Goal: Task Accomplishment & Management: Complete application form

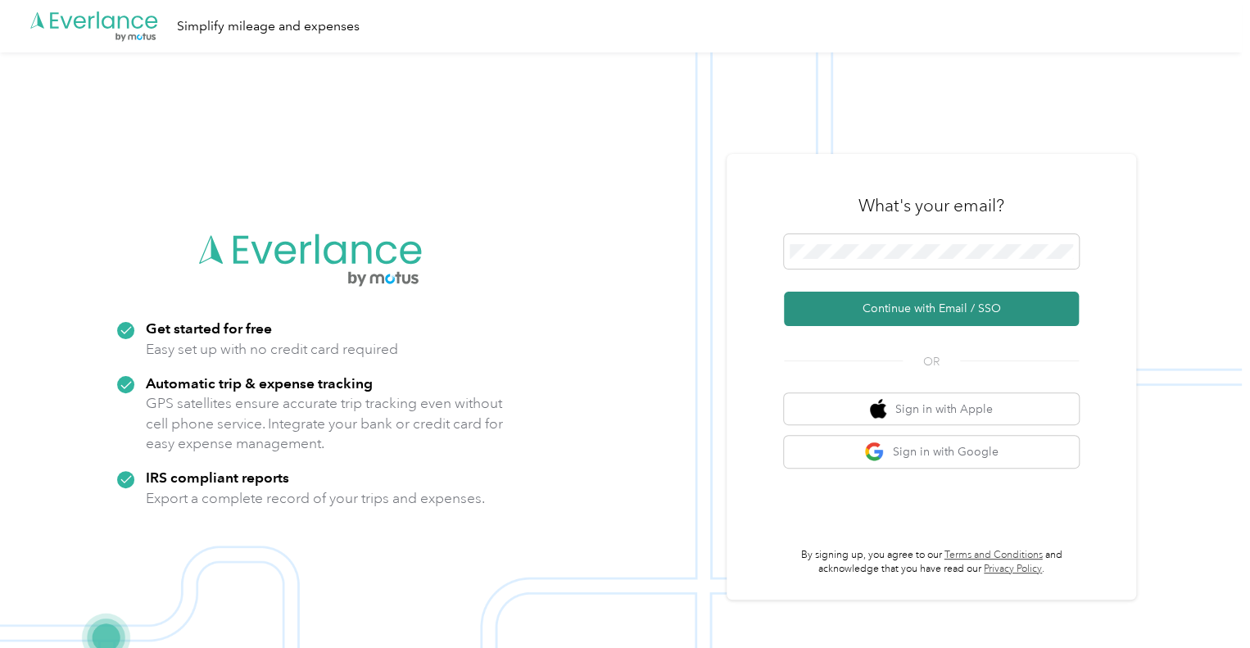
click at [894, 314] on button "Continue with Email / SSO" at bounding box center [931, 309] width 295 height 34
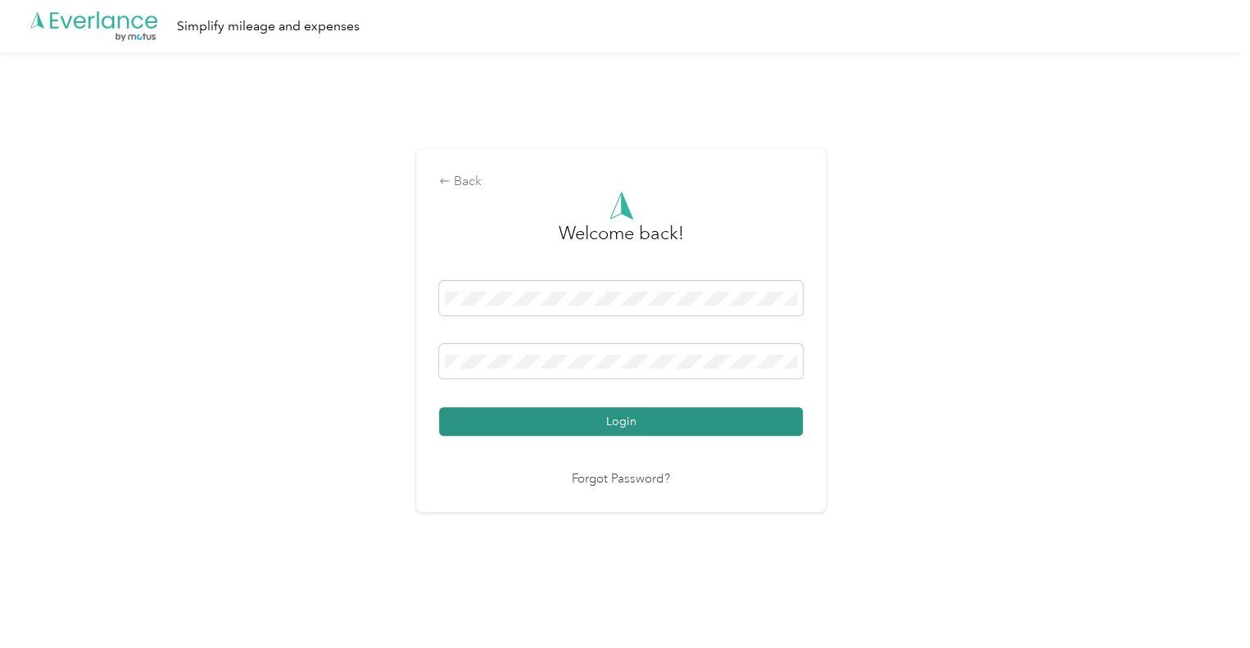
click at [533, 415] on button "Login" at bounding box center [621, 421] width 364 height 29
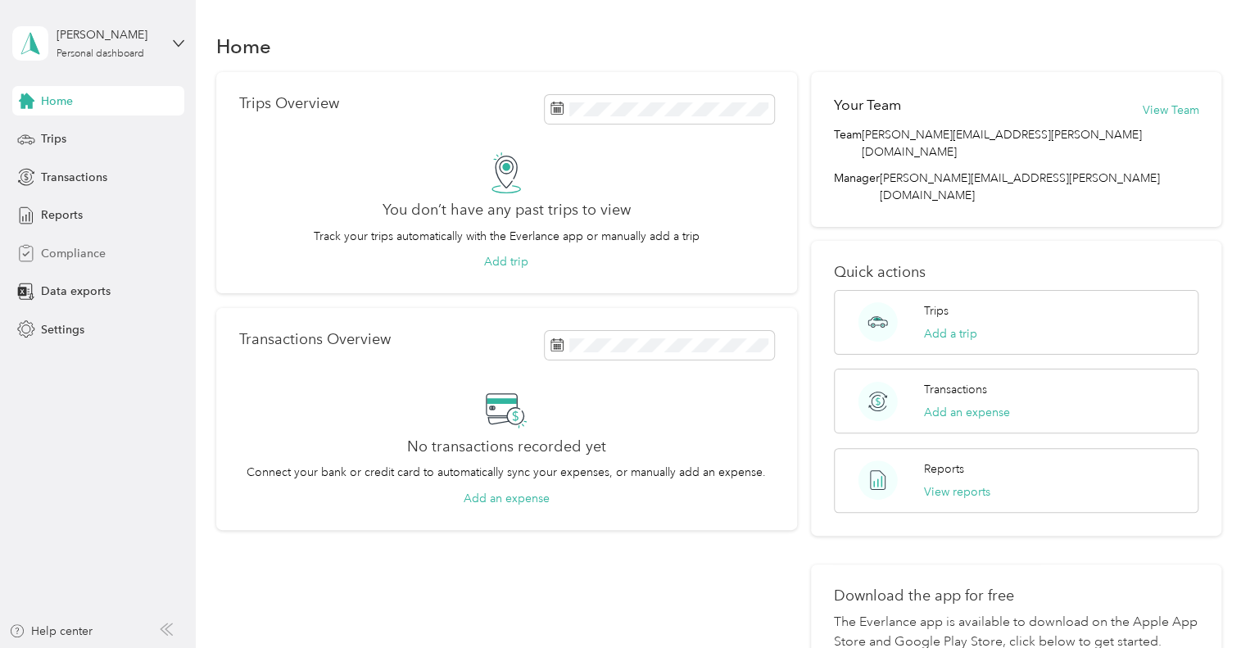
click at [84, 251] on span "Compliance" at bounding box center [73, 253] width 65 height 17
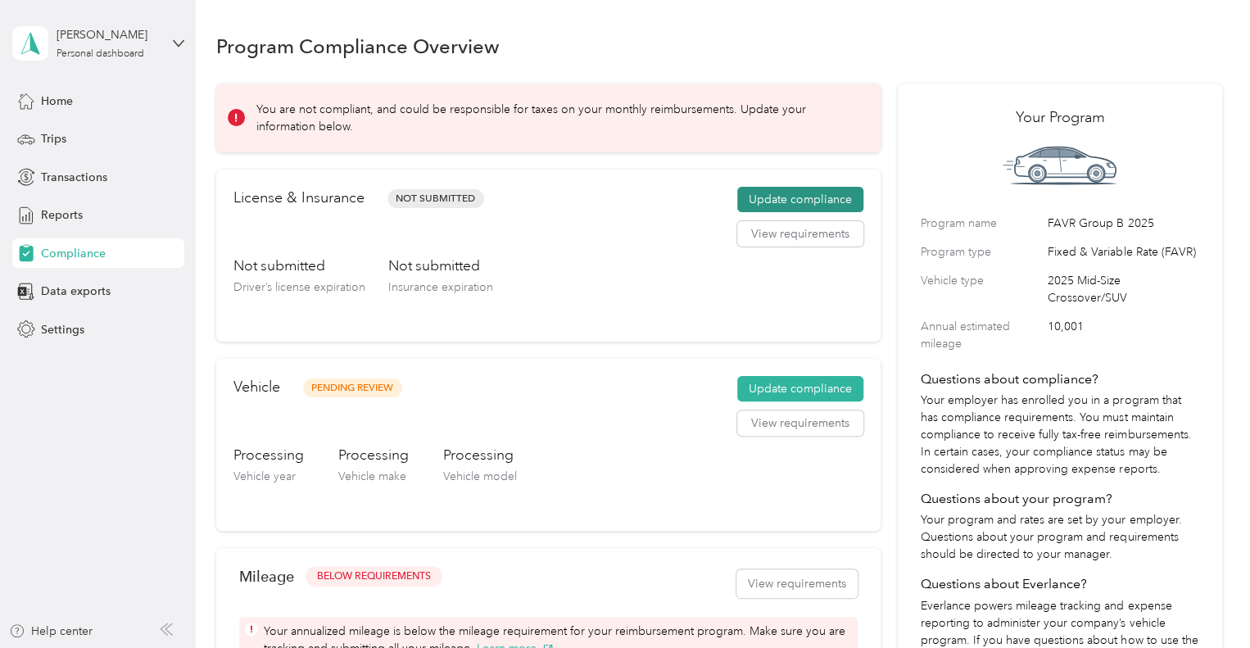
click at [759, 192] on button "Update compliance" at bounding box center [800, 200] width 126 height 26
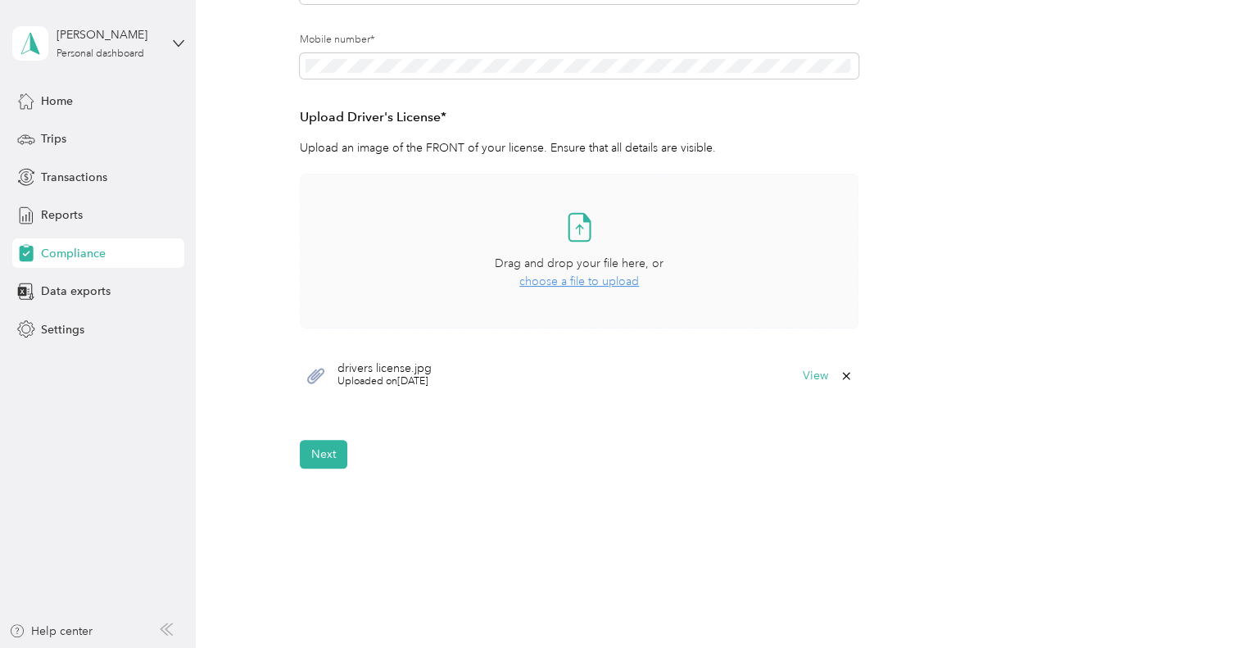
scroll to position [367, 0]
click at [808, 369] on button "View" at bounding box center [815, 374] width 25 height 11
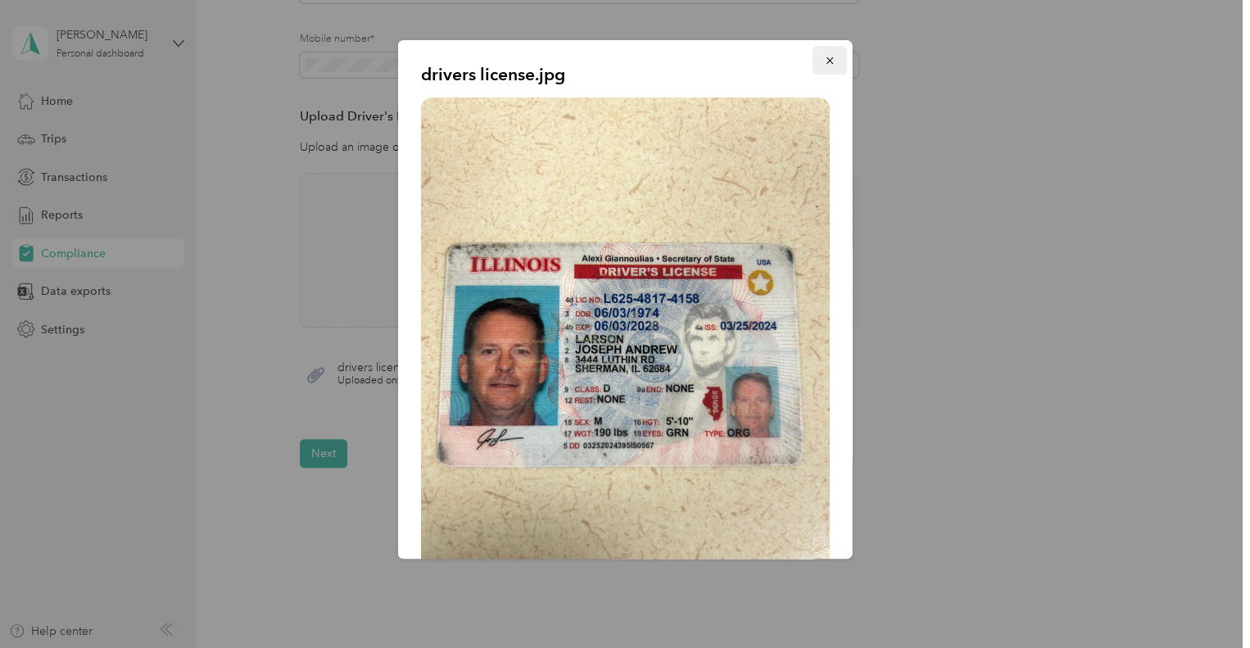
click at [824, 66] on icon "button" at bounding box center [829, 60] width 11 height 11
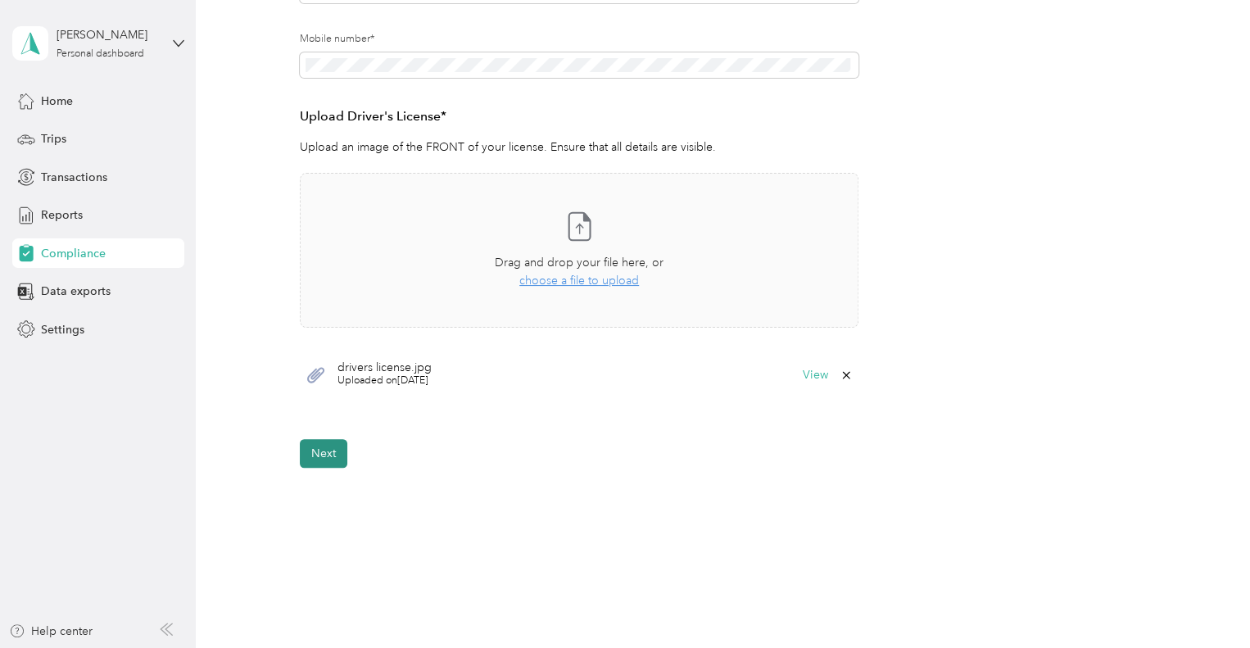
click at [324, 445] on button "Next" at bounding box center [324, 453] width 48 height 29
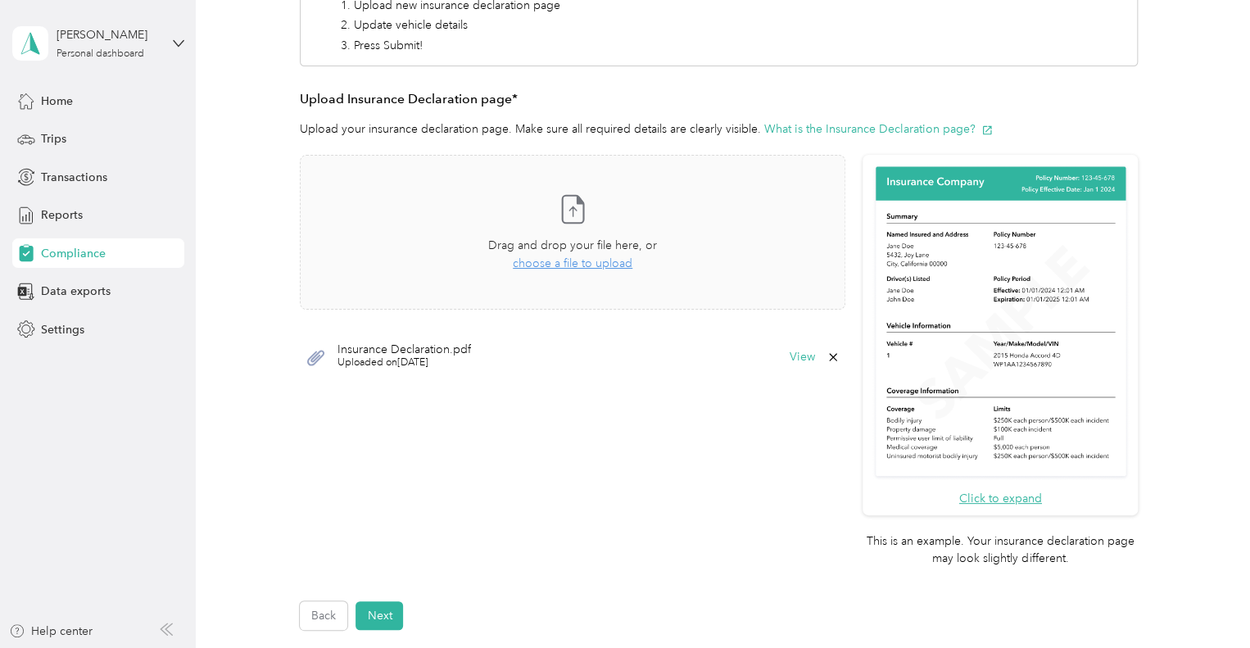
scroll to position [299, 0]
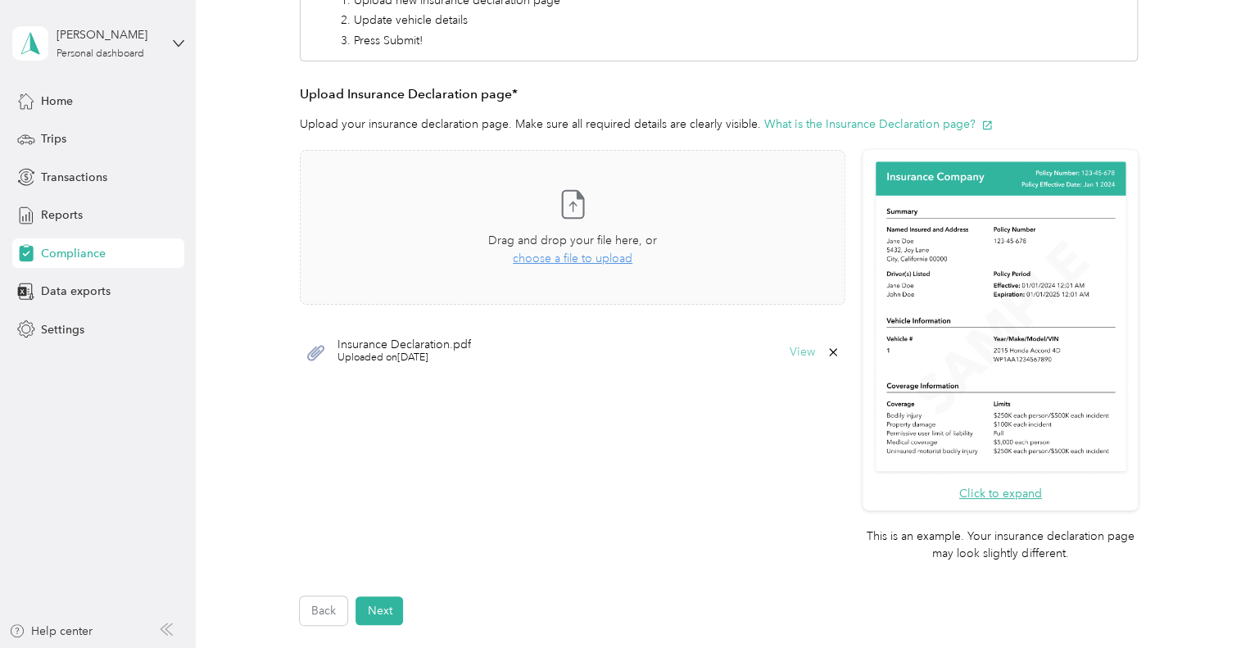
click at [799, 350] on button "View" at bounding box center [802, 351] width 25 height 11
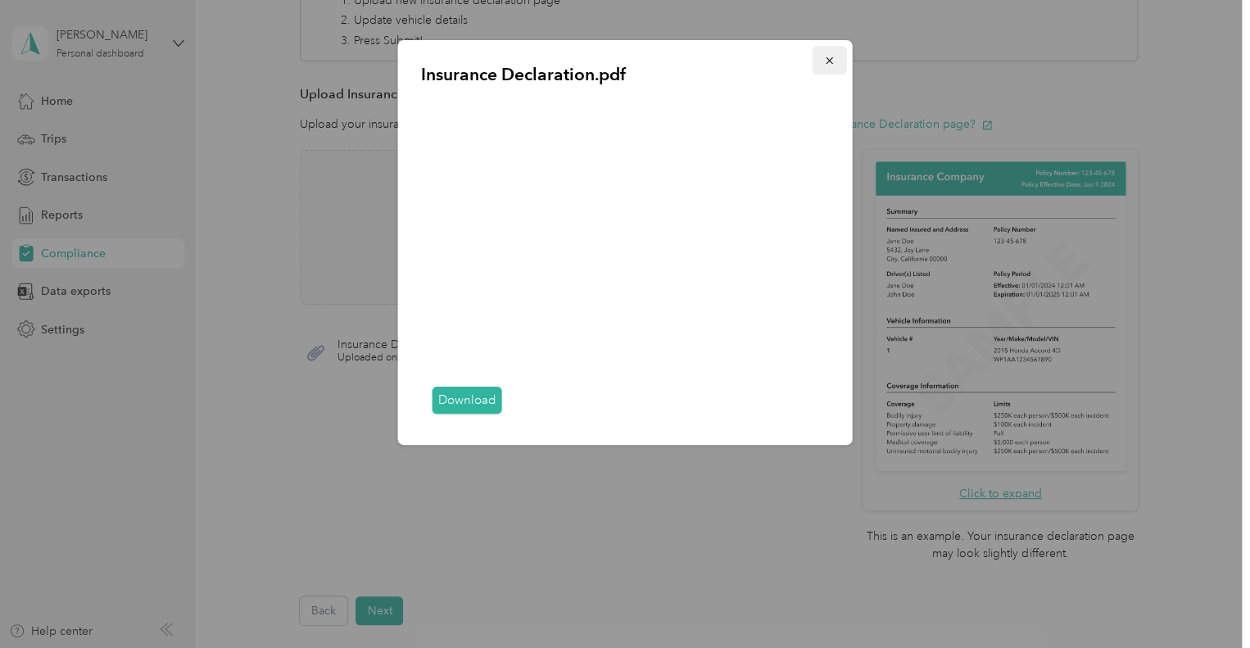
click at [829, 65] on icon "button" at bounding box center [829, 60] width 11 height 11
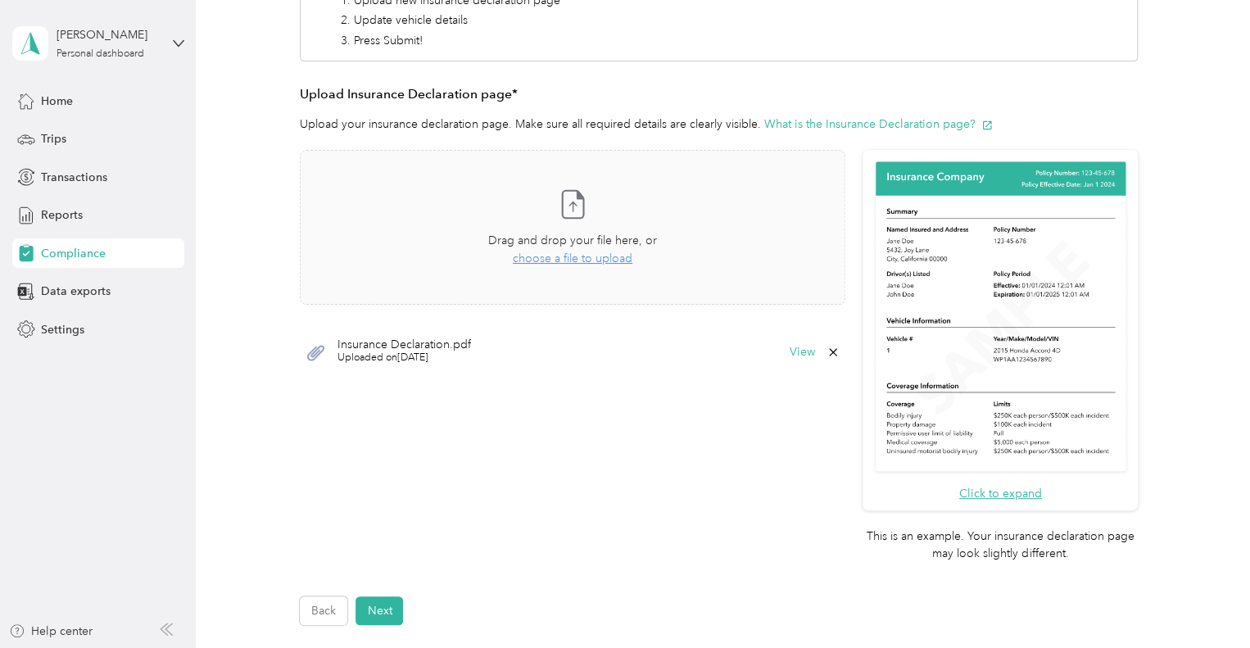
click at [827, 346] on icon at bounding box center [833, 352] width 13 height 13
click at [786, 358] on button "Yes" at bounding box center [788, 363] width 32 height 26
click at [577, 261] on span "choose a file to upload" at bounding box center [573, 258] width 120 height 14
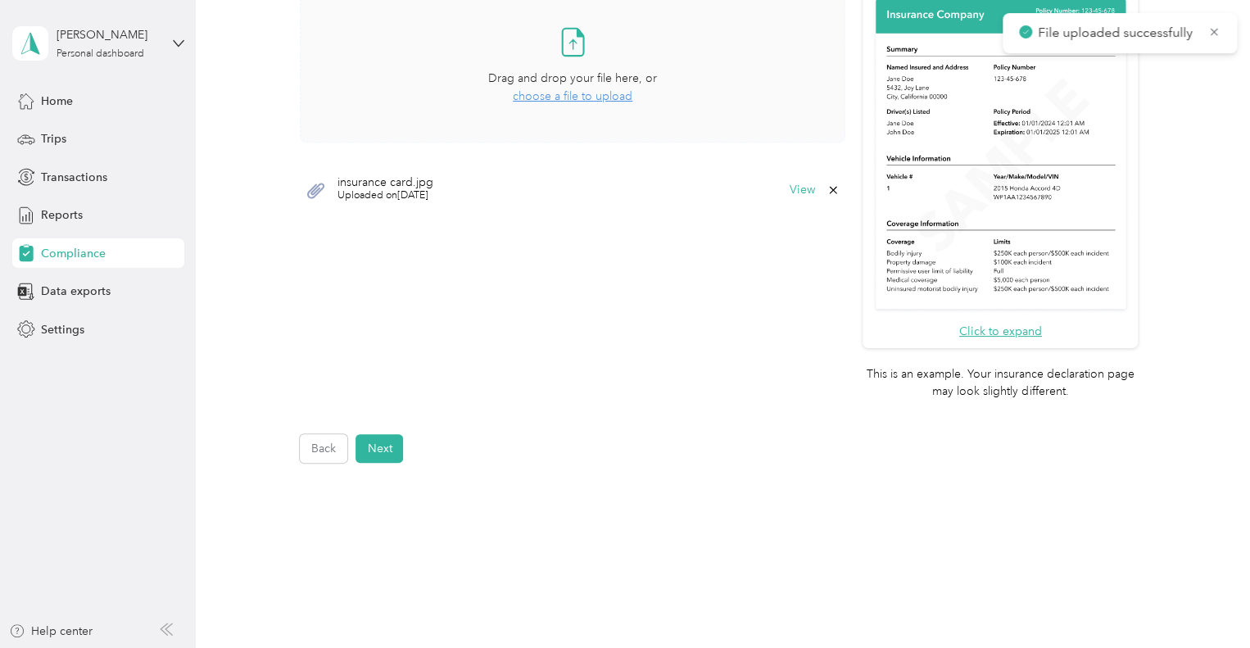
scroll to position [463, 0]
click at [383, 447] on button "Next" at bounding box center [380, 447] width 48 height 29
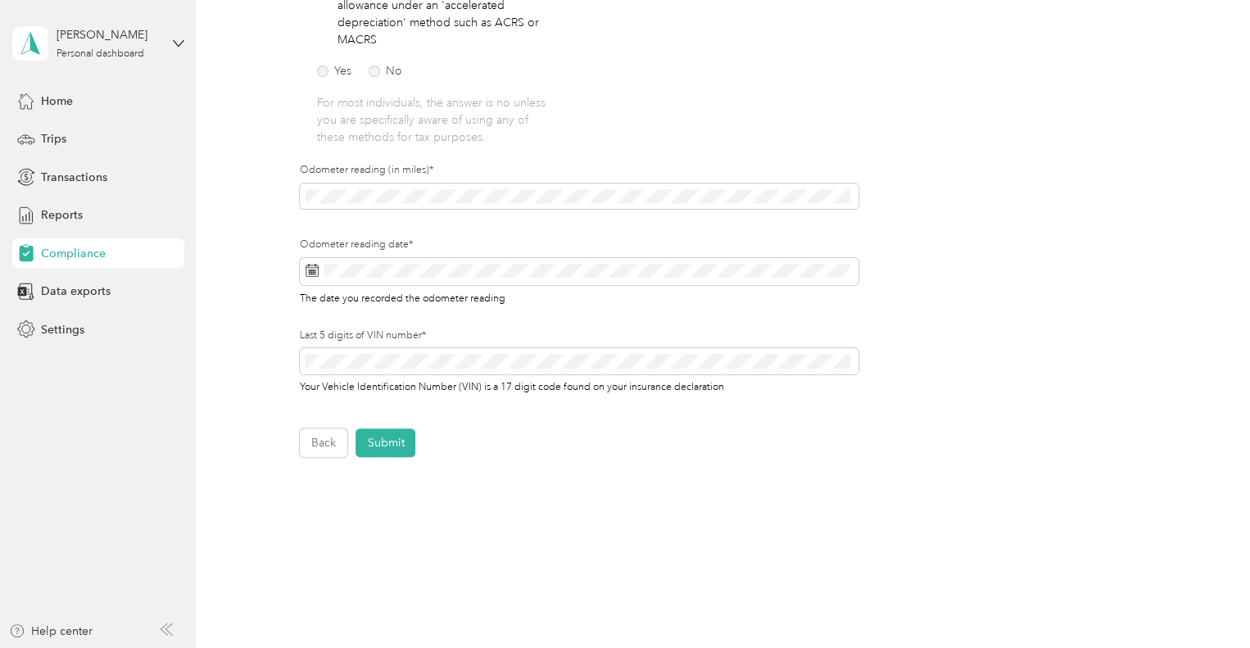
scroll to position [439, 0]
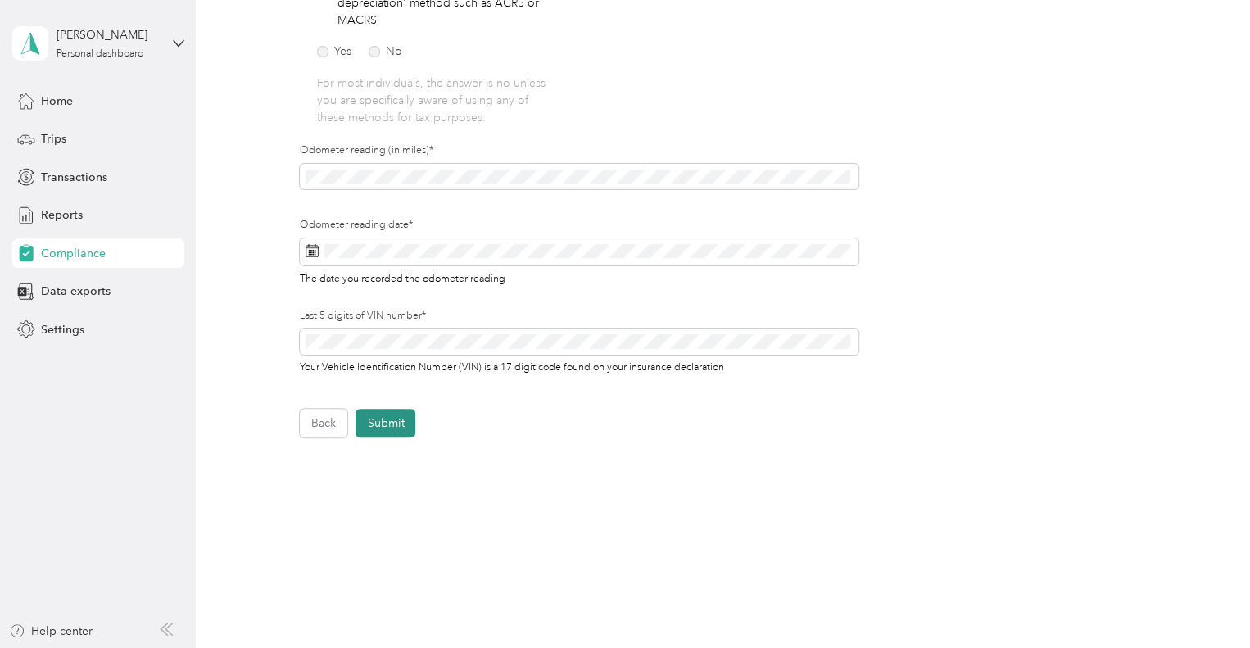
click at [381, 433] on button "Submit" at bounding box center [386, 423] width 60 height 29
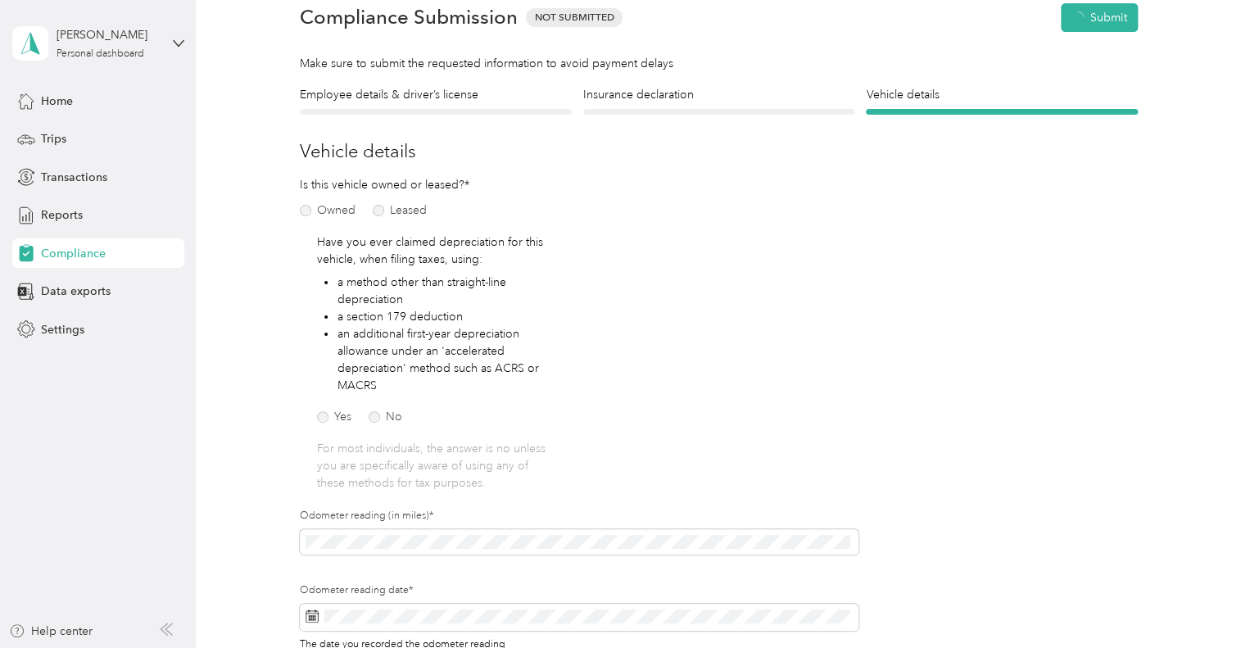
scroll to position [20, 0]
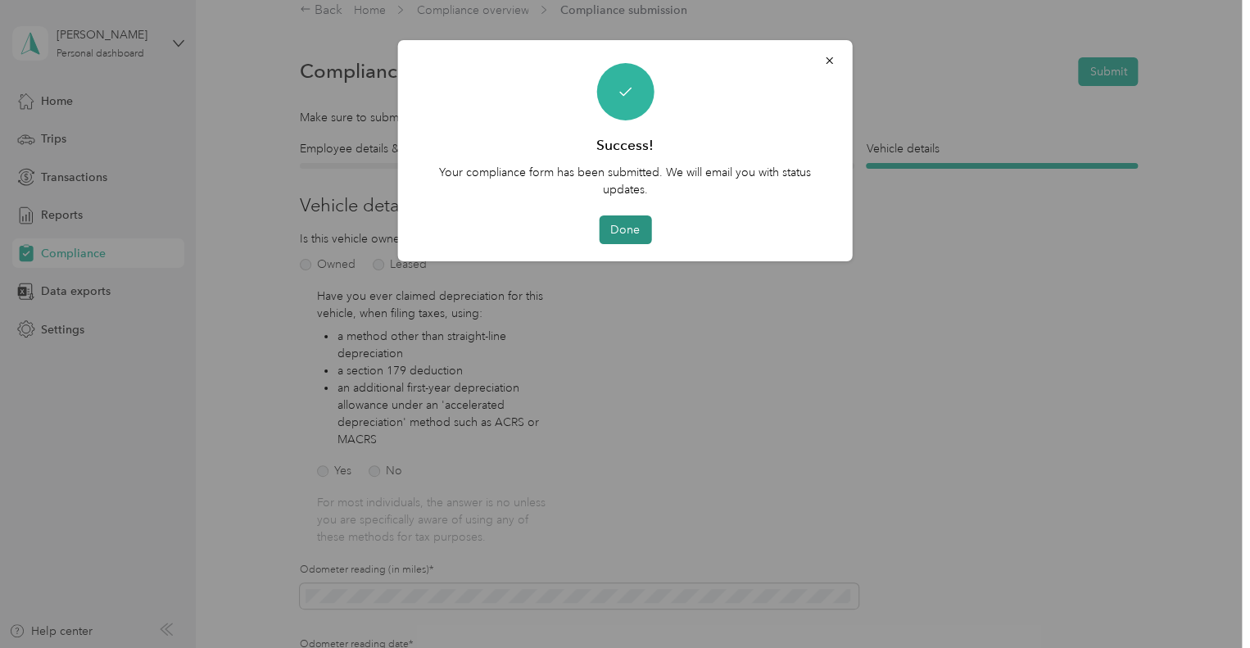
click at [632, 232] on button "Done" at bounding box center [625, 229] width 52 height 29
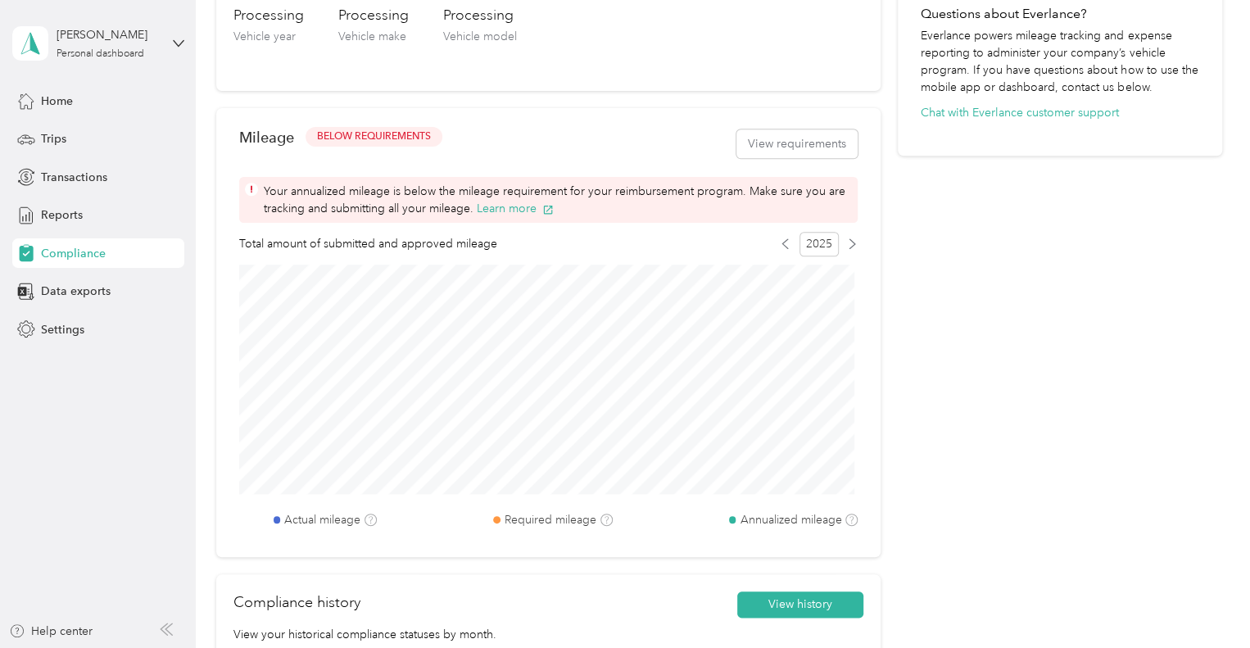
scroll to position [591, 0]
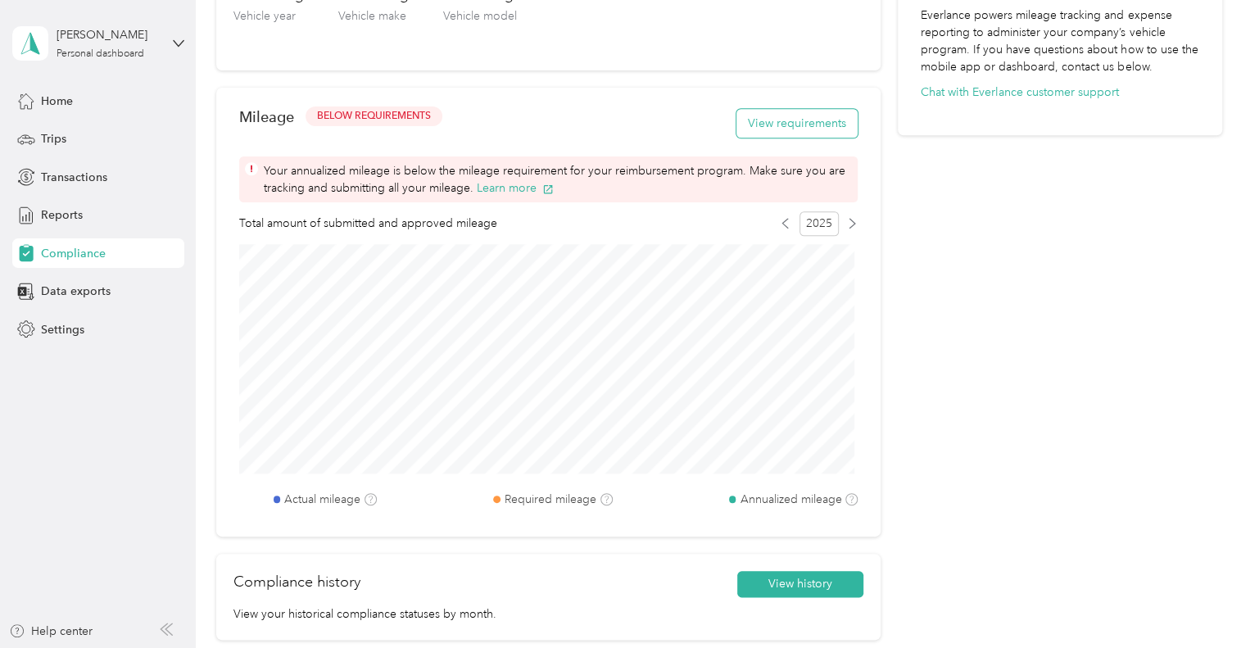
click at [769, 120] on button "View requirements" at bounding box center [796, 123] width 121 height 29
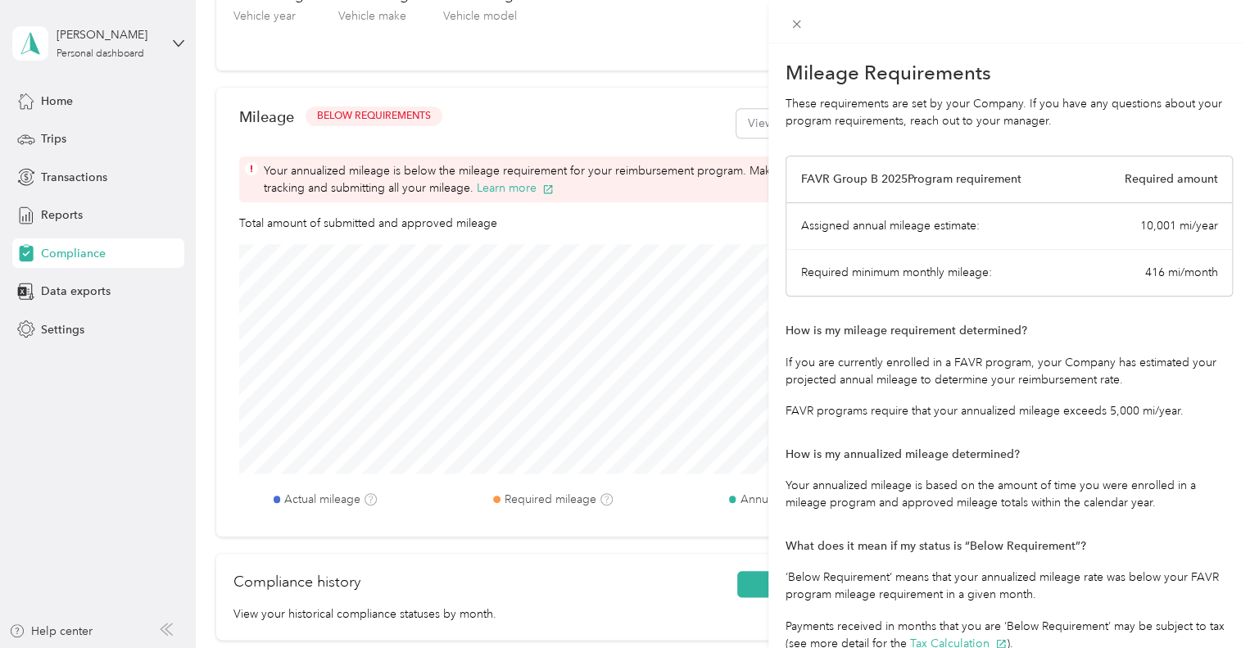
click at [555, 140] on div "Mileage Requirements These requirements are set by your Company. If you have an…" at bounding box center [625, 324] width 1250 height 648
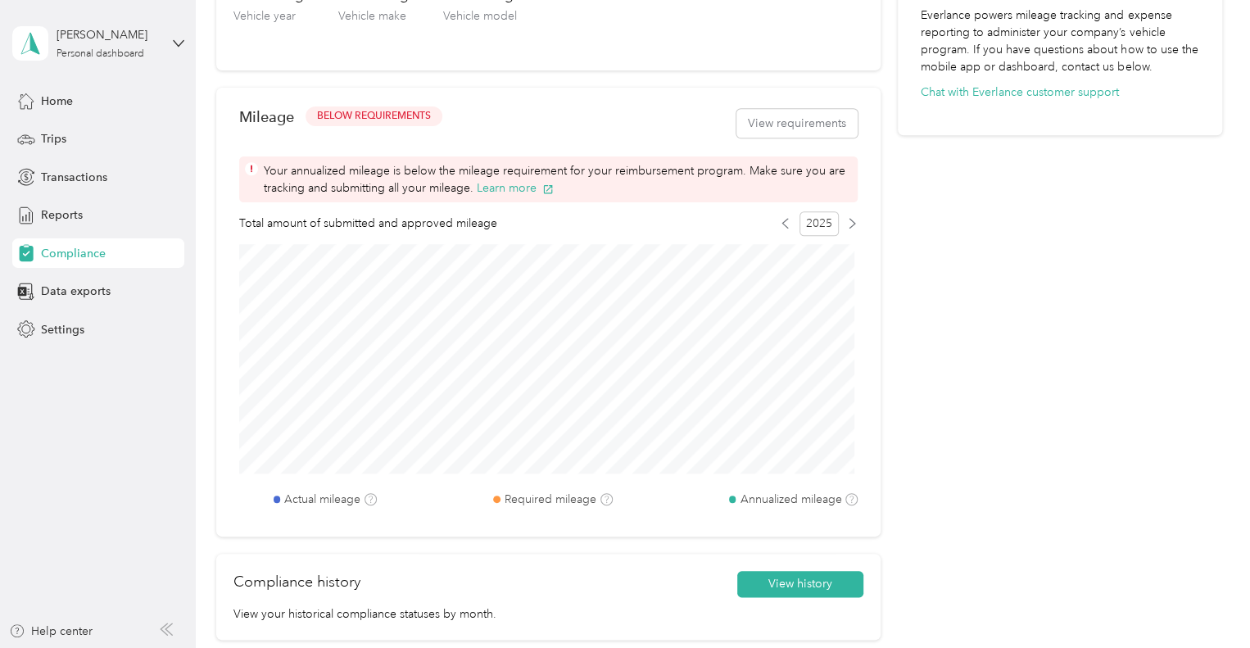
scroll to position [773, 0]
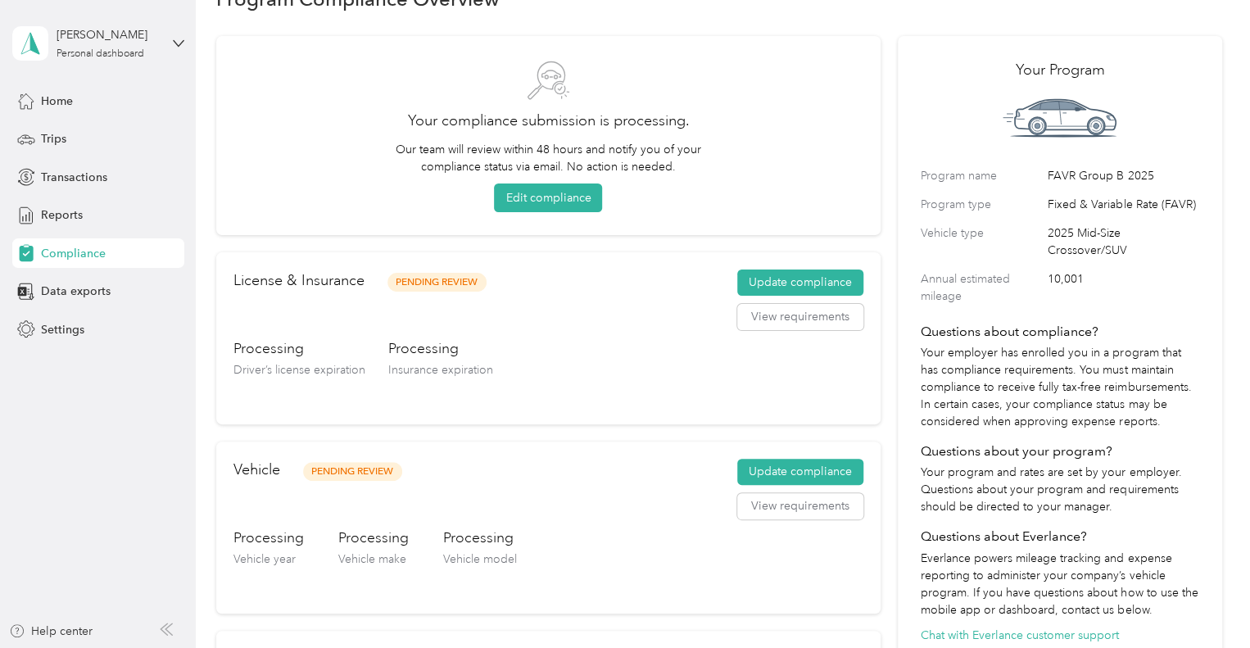
click at [555, 141] on p "Our team will review within 48 hours and notify you of your compliance status v…" at bounding box center [547, 158] width 321 height 34
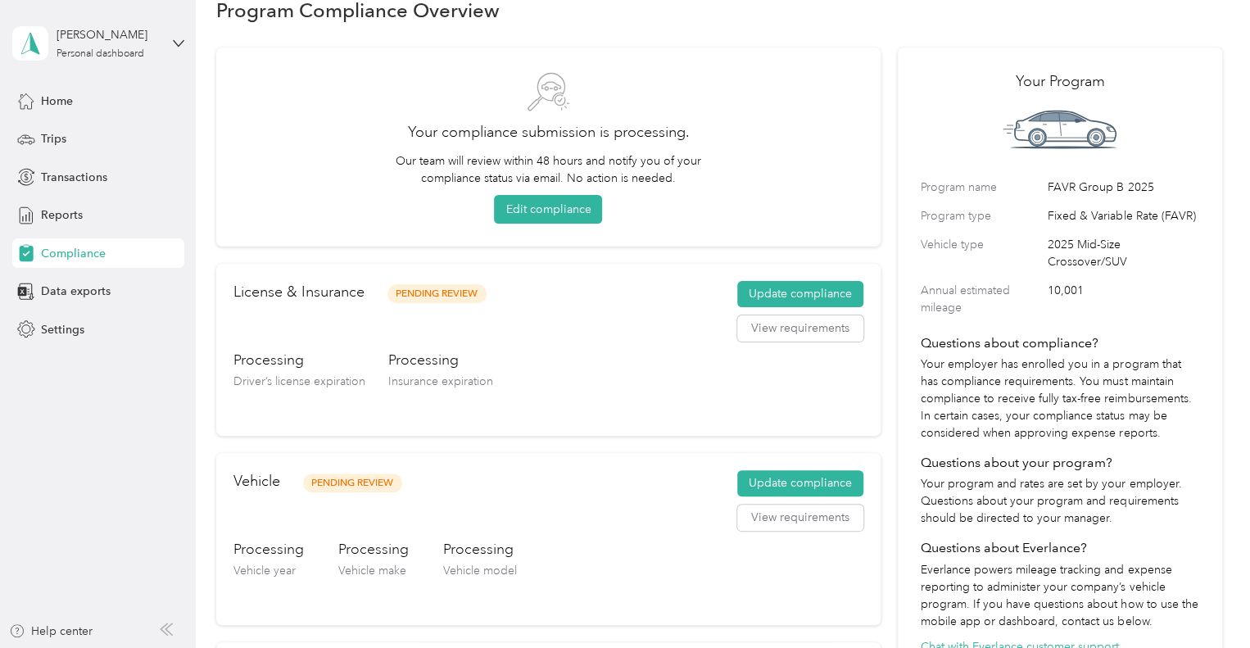
scroll to position [0, 0]
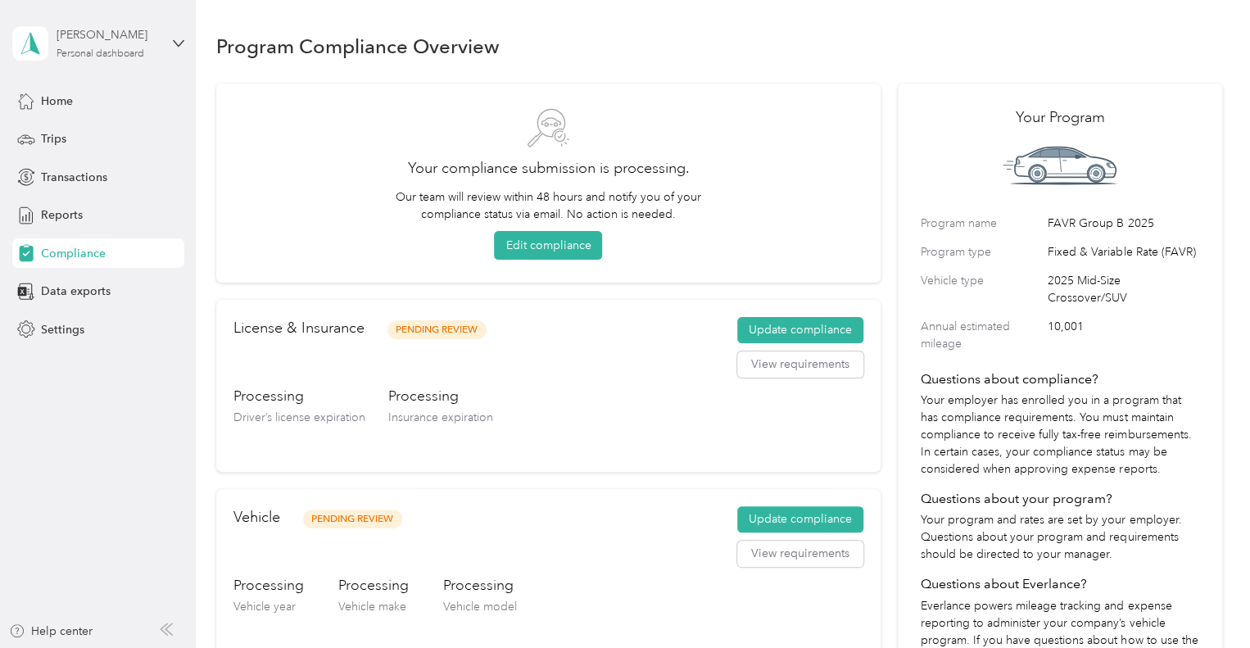
click at [133, 52] on div "Personal dashboard" at bounding box center [101, 54] width 88 height 10
click at [63, 135] on div "Log out" at bounding box center [57, 134] width 63 height 17
